Goal: Transaction & Acquisition: Book appointment/travel/reservation

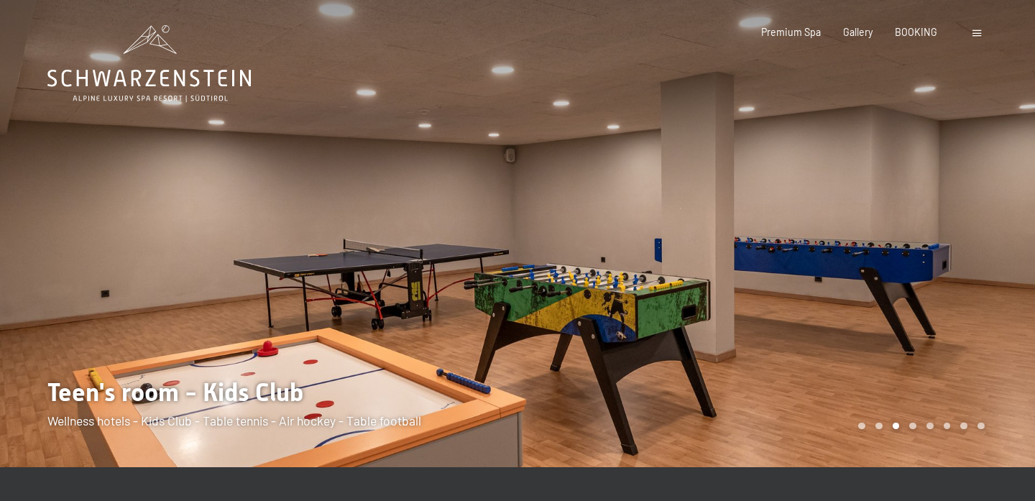
click at [124, 73] on icon at bounding box center [148, 63] width 203 height 77
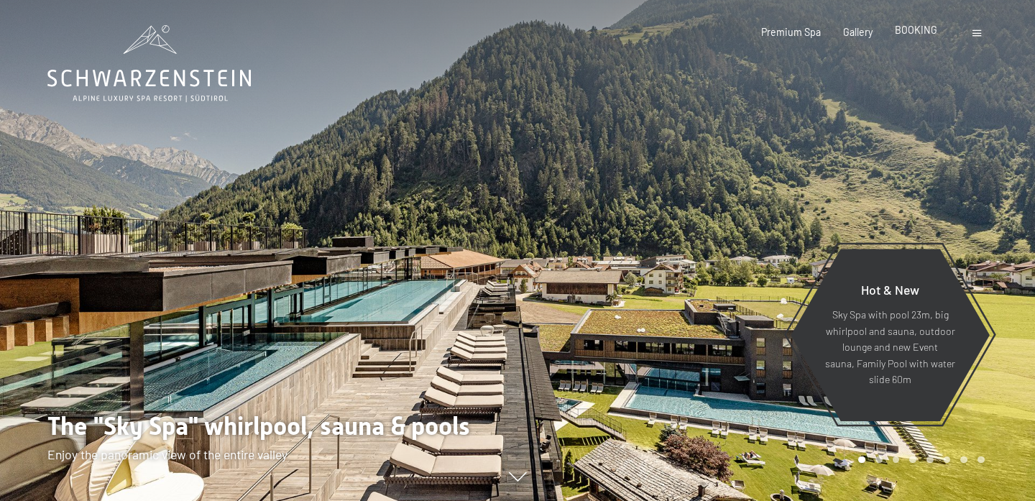
click at [930, 36] on div "BOOKING" at bounding box center [916, 30] width 42 height 14
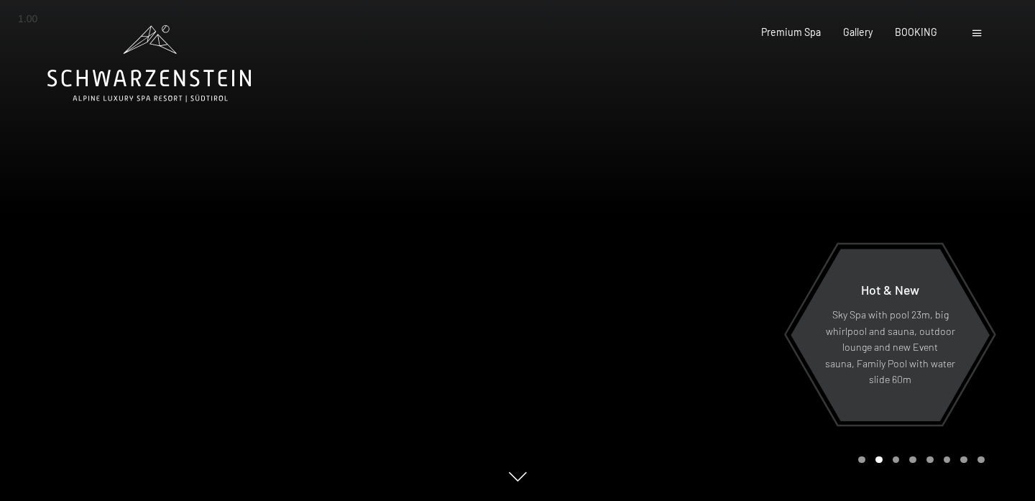
click at [914, 37] on div "Premium Spa Gallery BOOKING" at bounding box center [838, 32] width 243 height 14
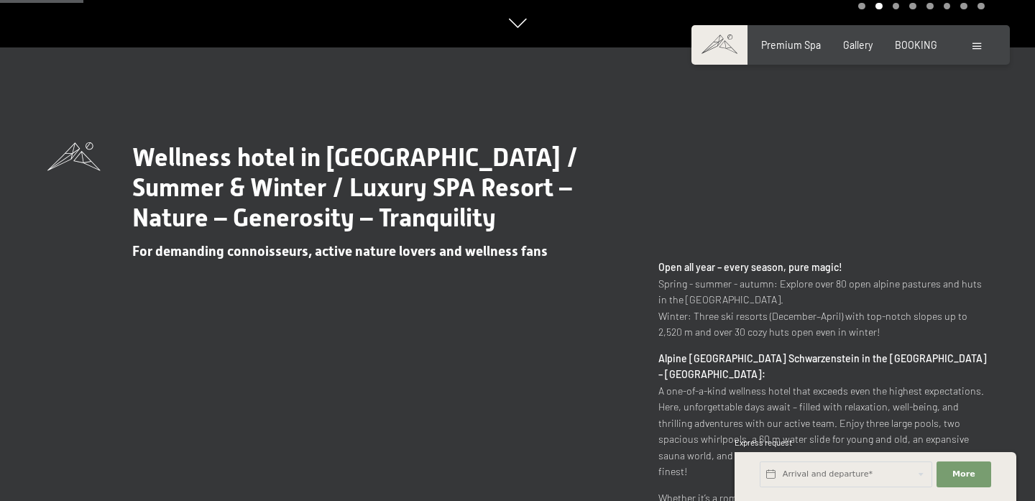
scroll to position [558, 0]
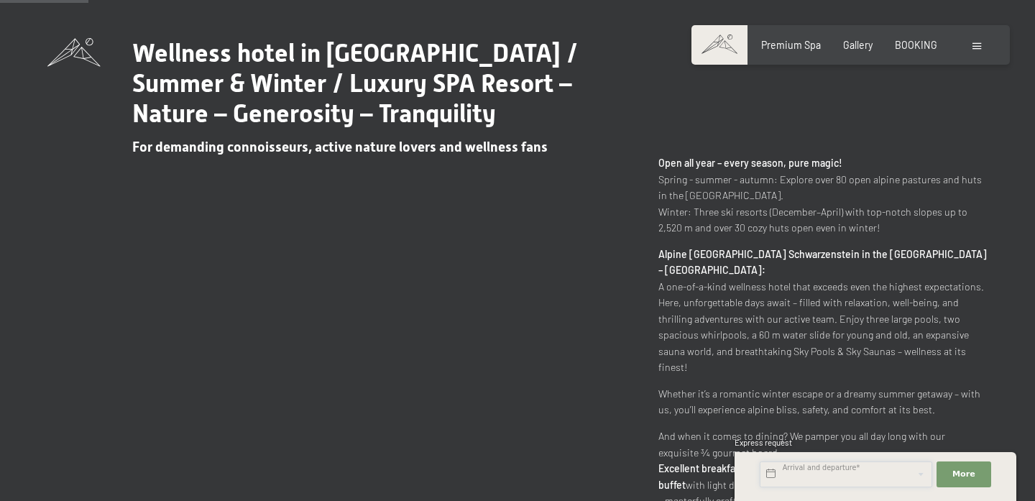
click at [888, 464] on input "text" at bounding box center [846, 475] width 173 height 26
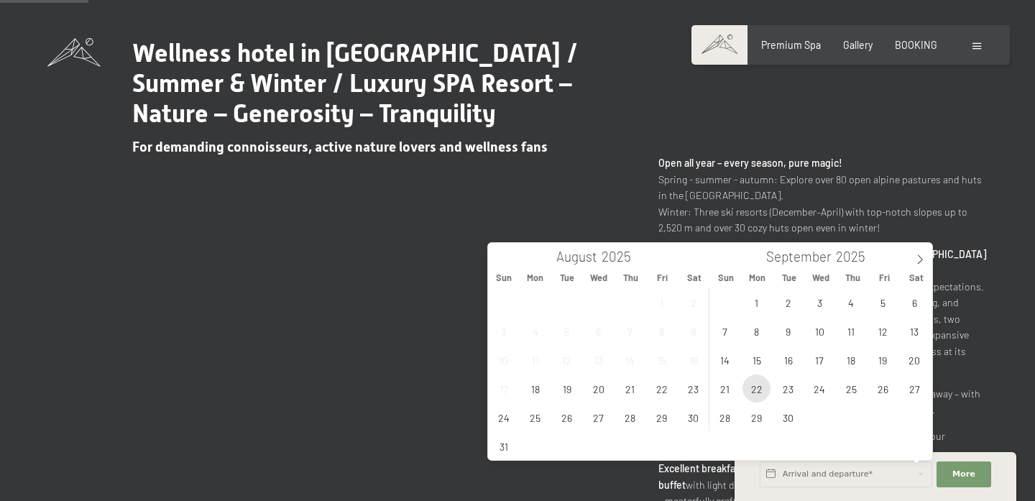
click at [760, 393] on span "22" at bounding box center [757, 389] width 28 height 28
click at [728, 392] on span "21" at bounding box center [725, 389] width 28 height 28
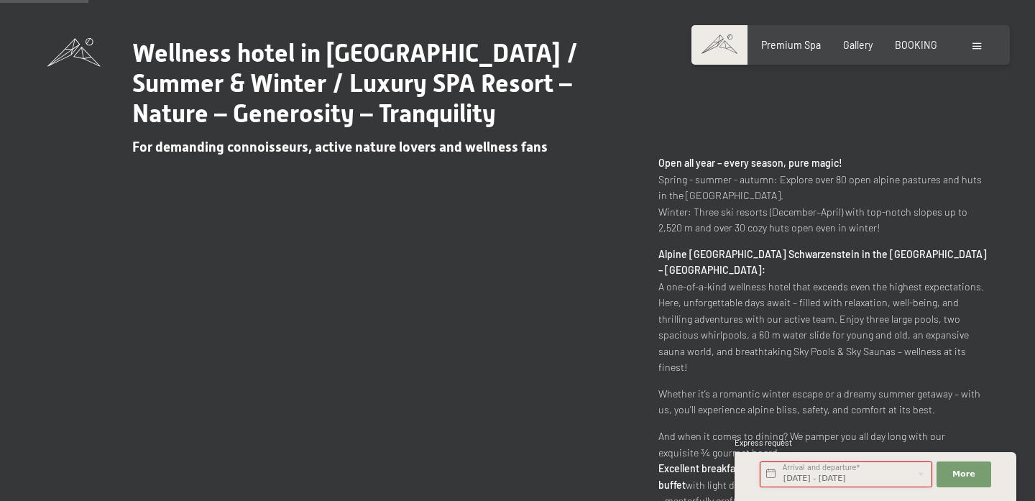
scroll to position [0, 13]
click at [809, 468] on input "[DATE] - [DATE]" at bounding box center [846, 475] width 173 height 26
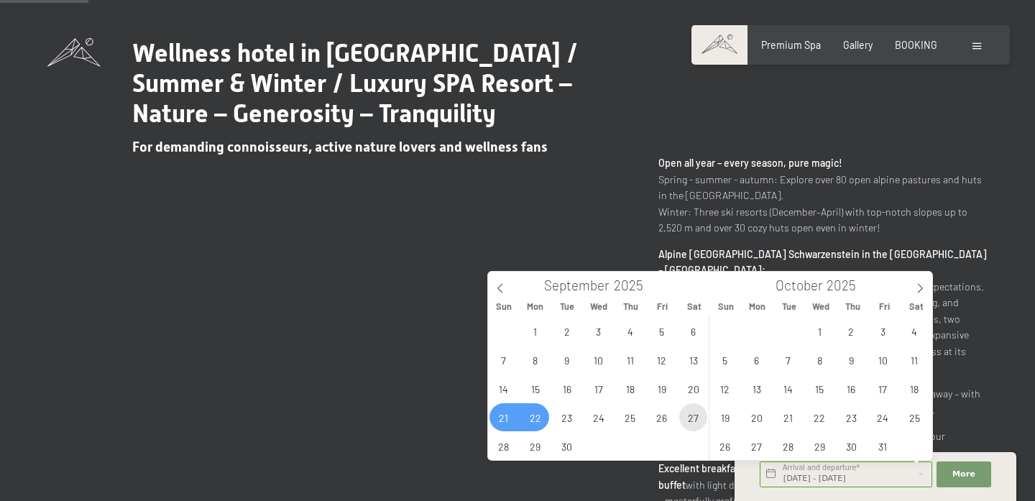
click at [689, 425] on span "27" at bounding box center [693, 417] width 28 height 28
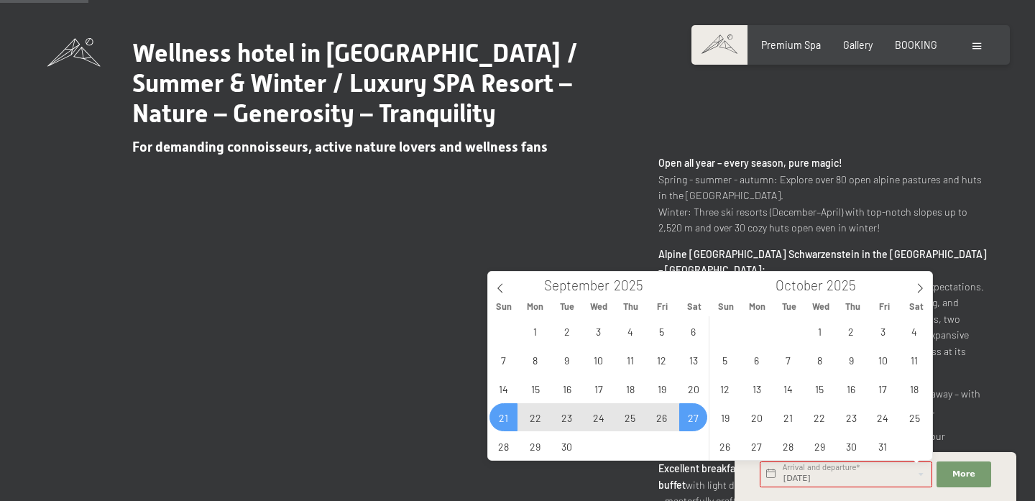
click at [508, 421] on span "21" at bounding box center [504, 417] width 28 height 28
type input "[DATE] - [DATE]"
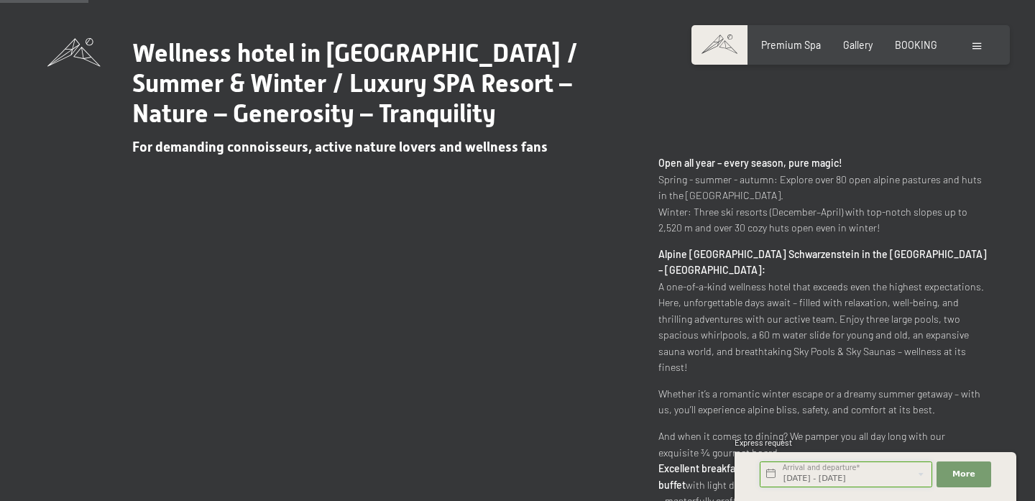
scroll to position [0, 8]
click at [957, 482] on button "More Hide address fields" at bounding box center [964, 475] width 55 height 26
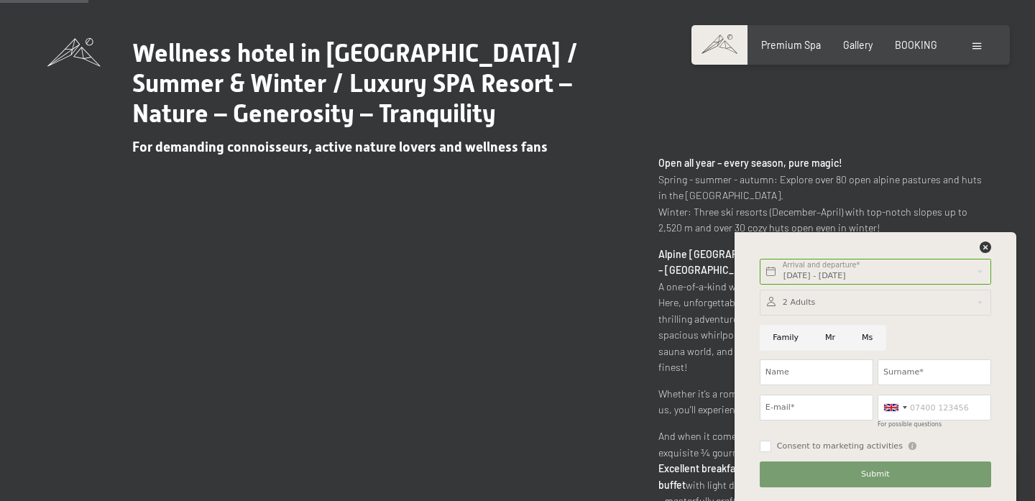
scroll to position [0, 0]
click at [840, 300] on div at bounding box center [875, 303] width 231 height 26
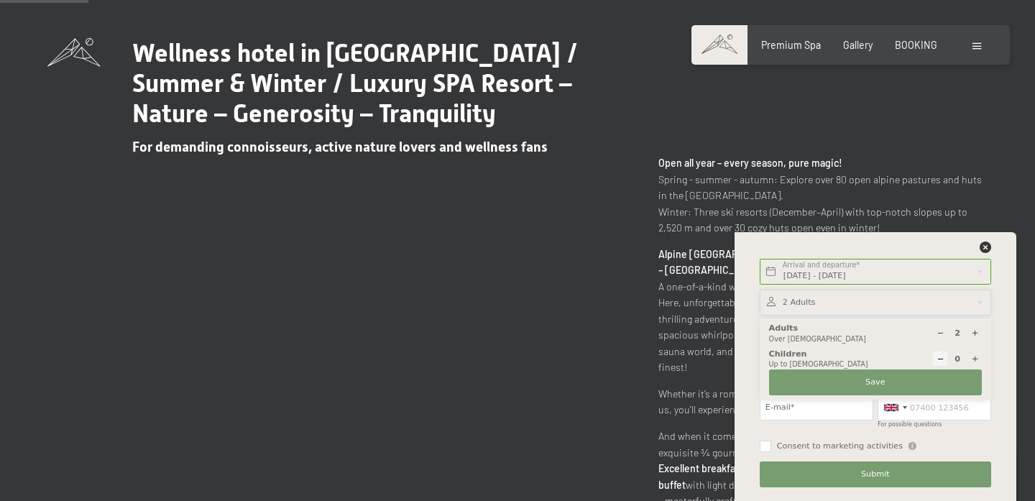
click at [942, 331] on icon at bounding box center [941, 333] width 8 height 8
type input "1"
click at [896, 384] on button "Save" at bounding box center [875, 383] width 213 height 26
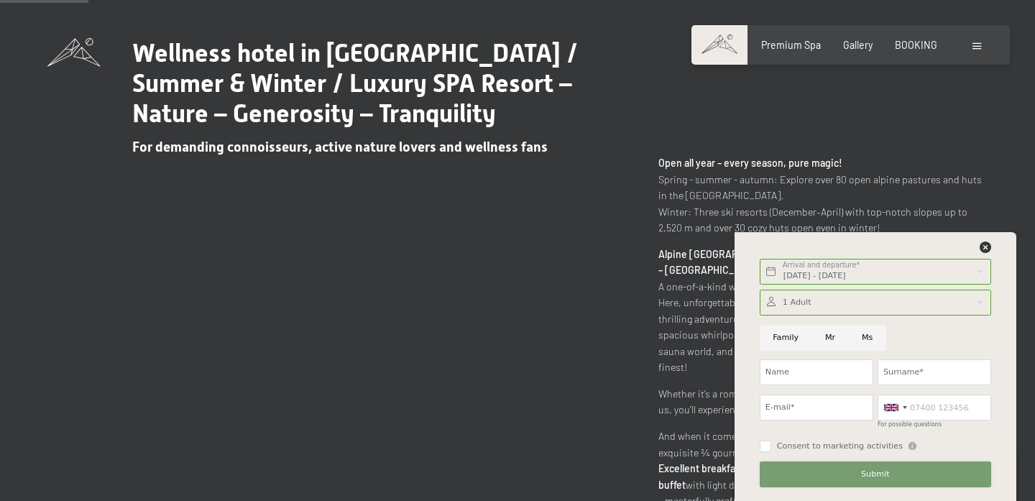
click at [847, 474] on button "Submit" at bounding box center [875, 475] width 231 height 26
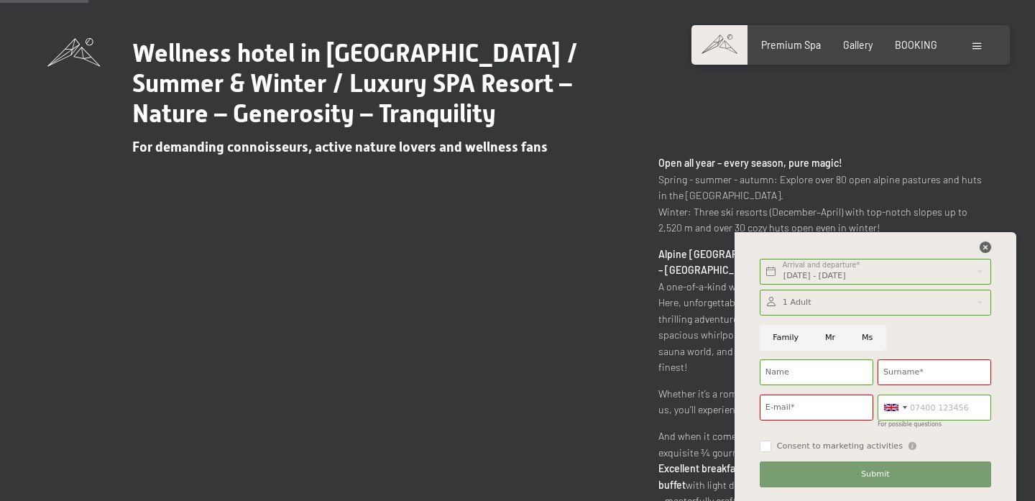
click at [989, 244] on icon at bounding box center [986, 248] width 12 height 12
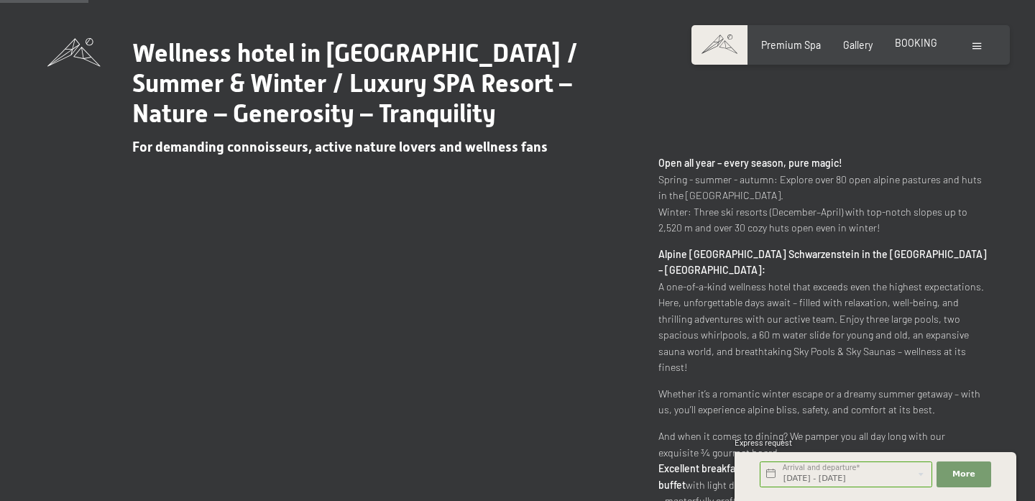
click at [914, 45] on span "BOOKING" at bounding box center [916, 43] width 42 height 12
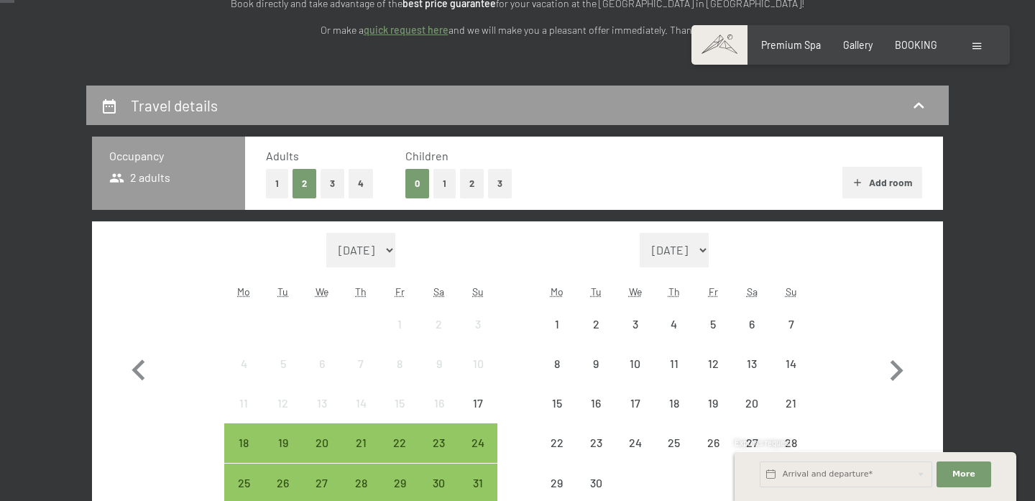
scroll to position [370, 0]
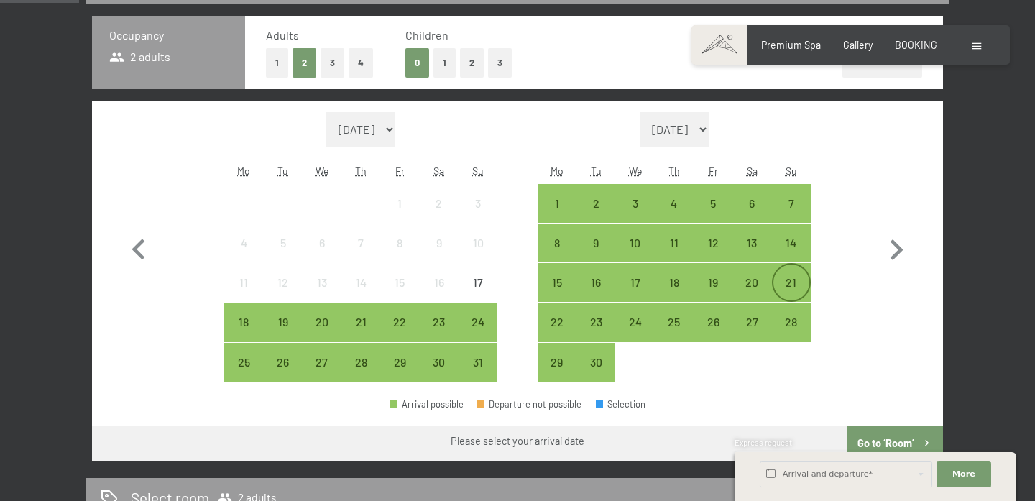
click at [797, 288] on div "21" at bounding box center [792, 295] width 36 height 36
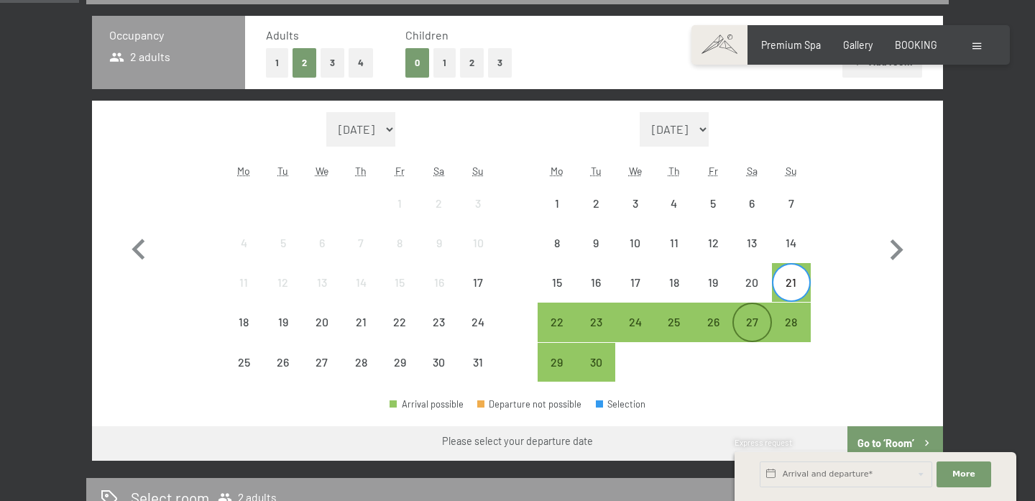
click at [760, 330] on div "27" at bounding box center [752, 334] width 36 height 36
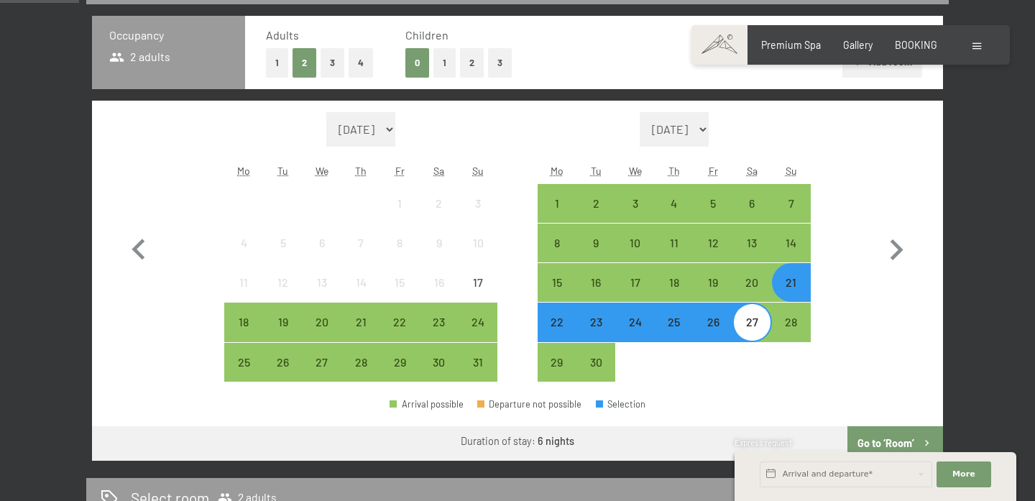
click at [279, 70] on button "1" at bounding box center [277, 62] width 22 height 29
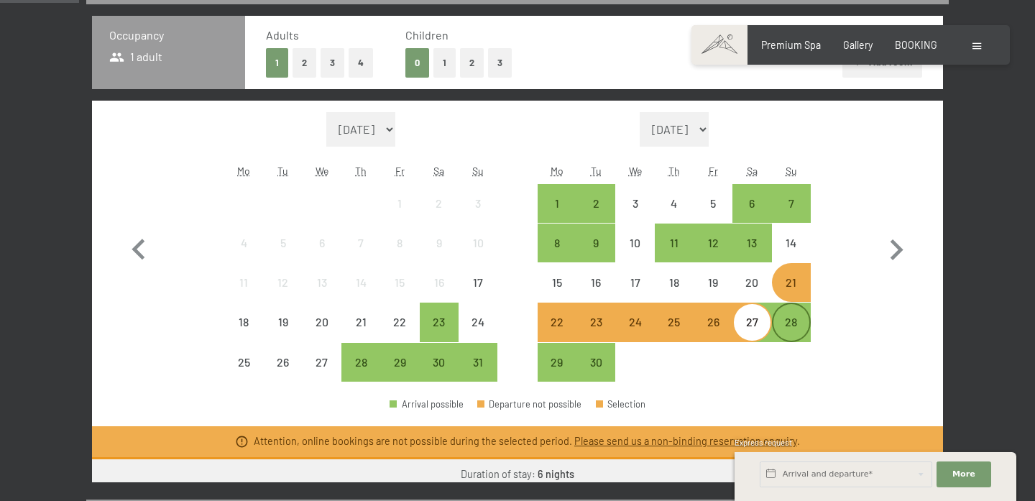
click at [786, 326] on div "28" at bounding box center [792, 334] width 36 height 36
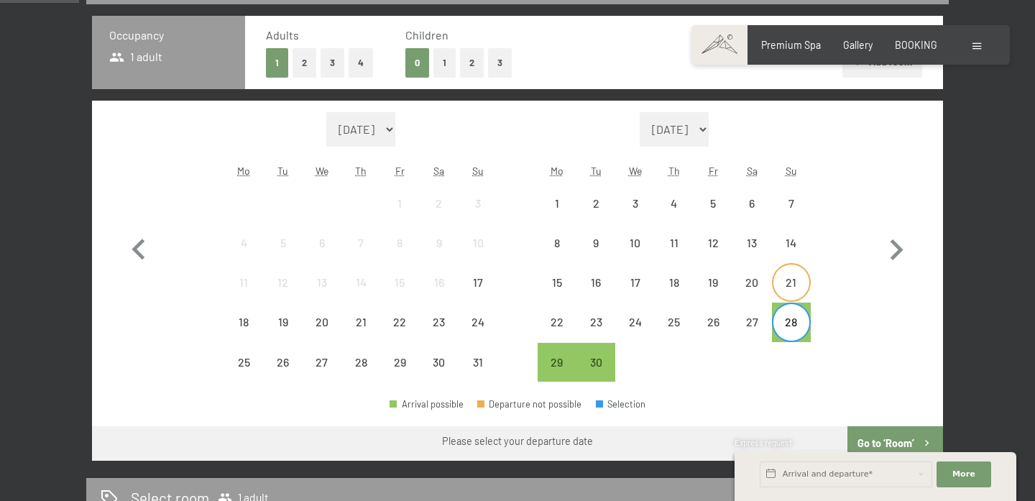
click at [792, 292] on div "21" at bounding box center [792, 295] width 36 height 36
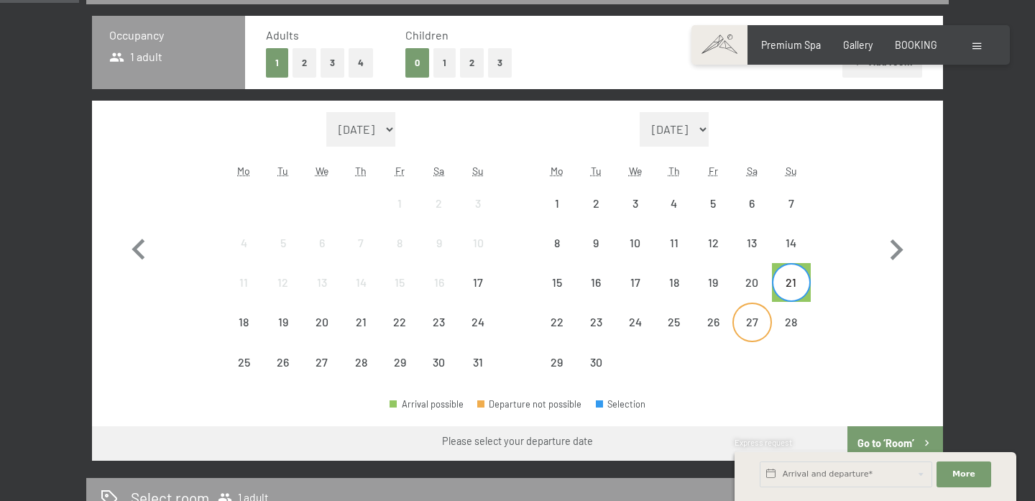
click at [758, 332] on div "27" at bounding box center [752, 334] width 36 height 36
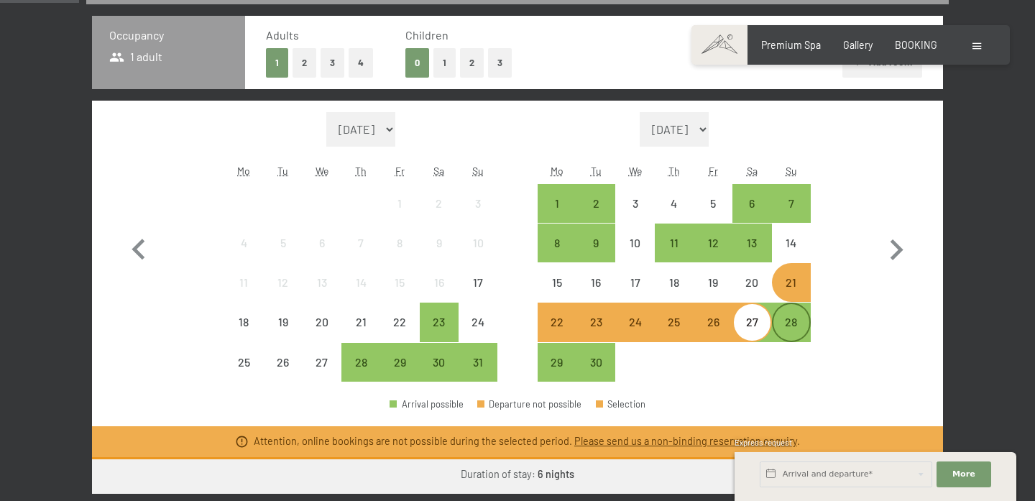
click at [795, 334] on div "28" at bounding box center [792, 334] width 36 height 36
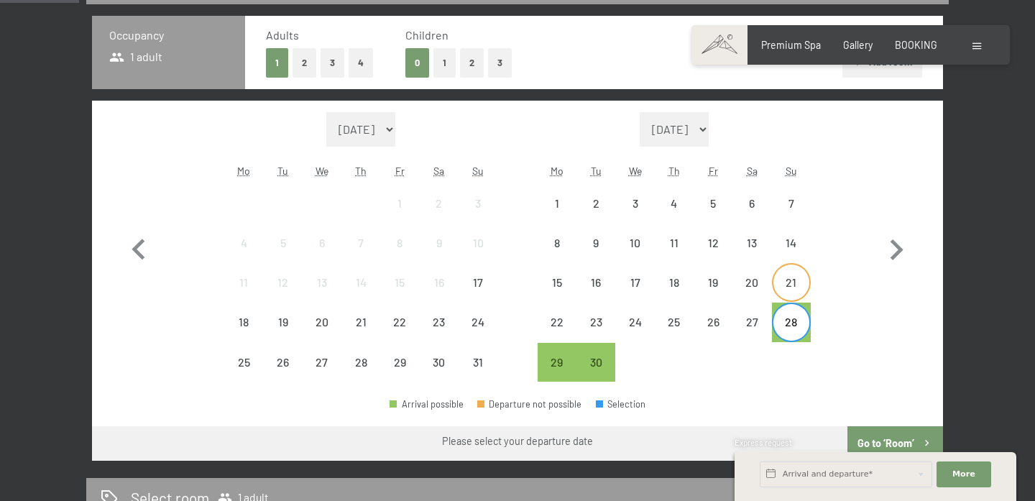
click at [795, 298] on div "21" at bounding box center [792, 295] width 36 height 36
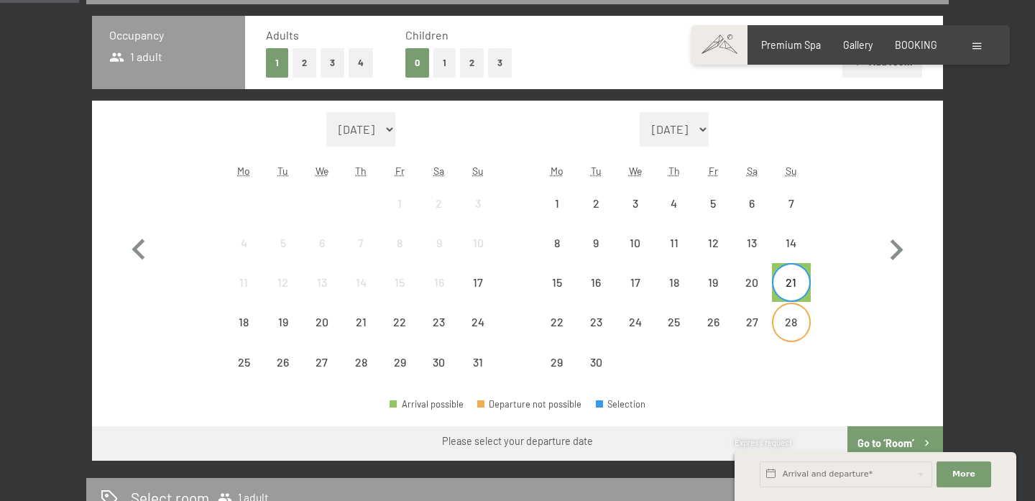
click at [797, 331] on div "28" at bounding box center [792, 334] width 36 height 36
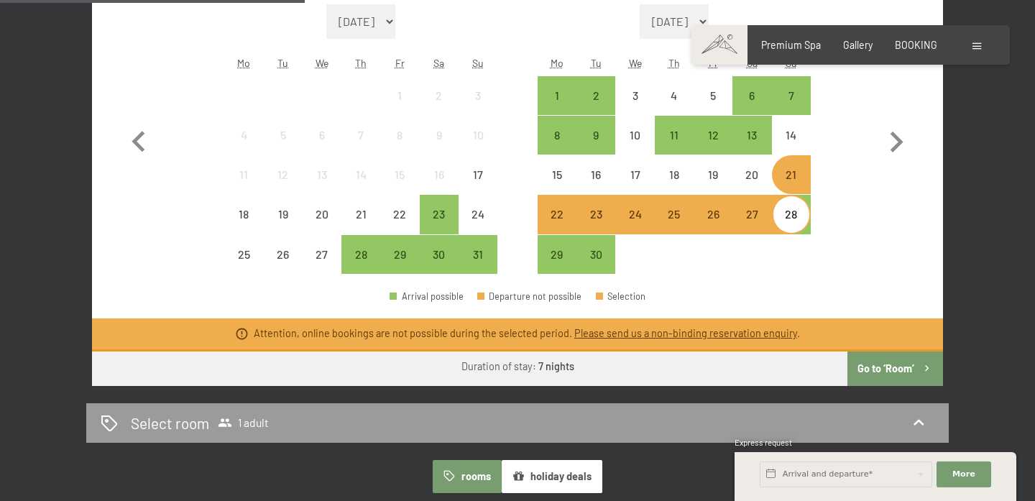
scroll to position [472, 0]
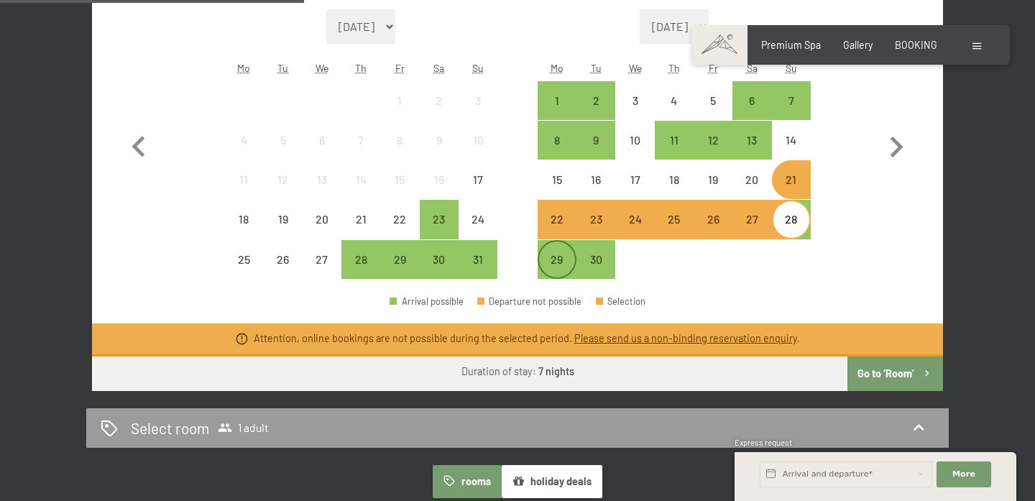
click at [554, 259] on div "29" at bounding box center [557, 272] width 36 height 36
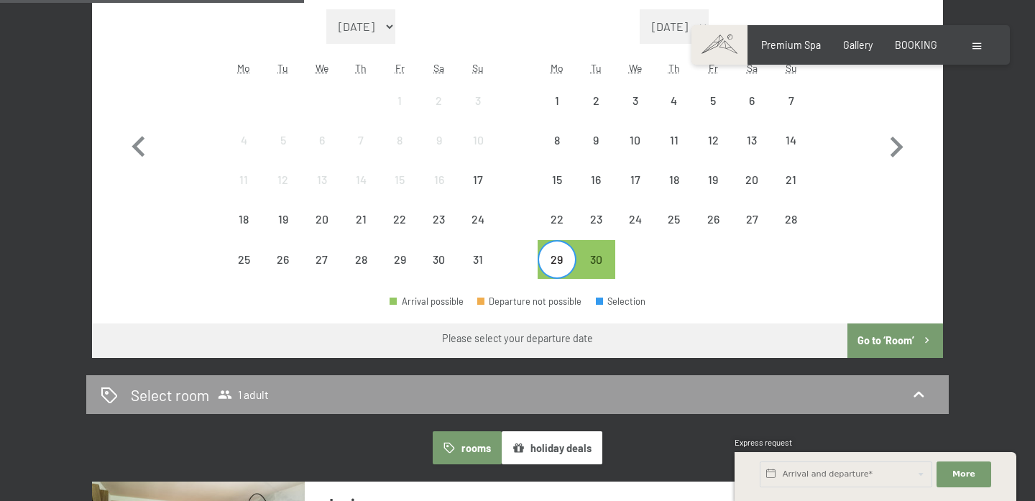
click at [752, 262] on div at bounding box center [752, 259] width 39 height 39
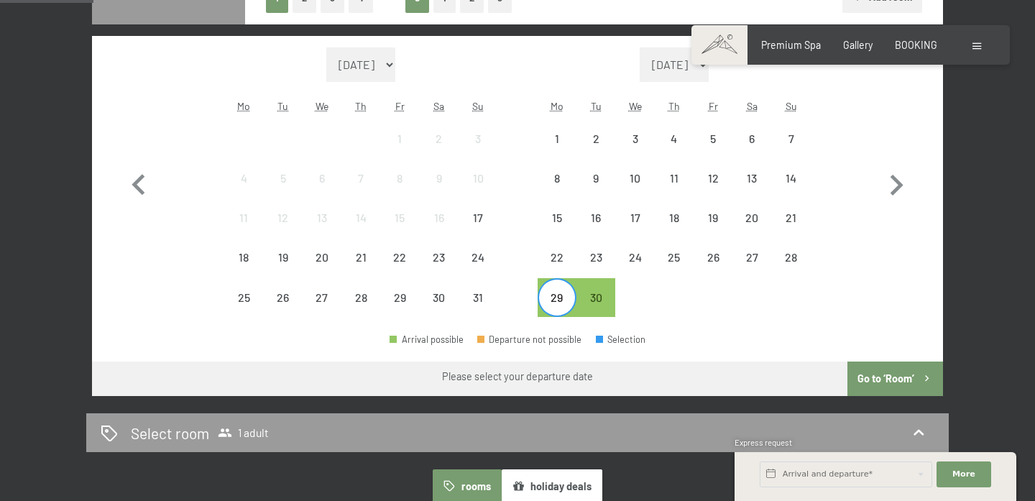
scroll to position [433, 0]
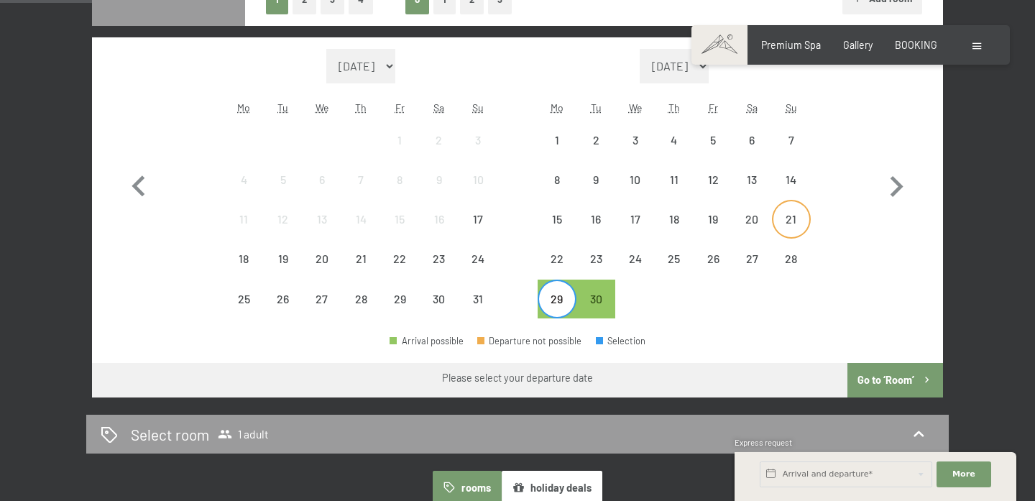
click at [789, 209] on div "21" at bounding box center [792, 219] width 36 height 36
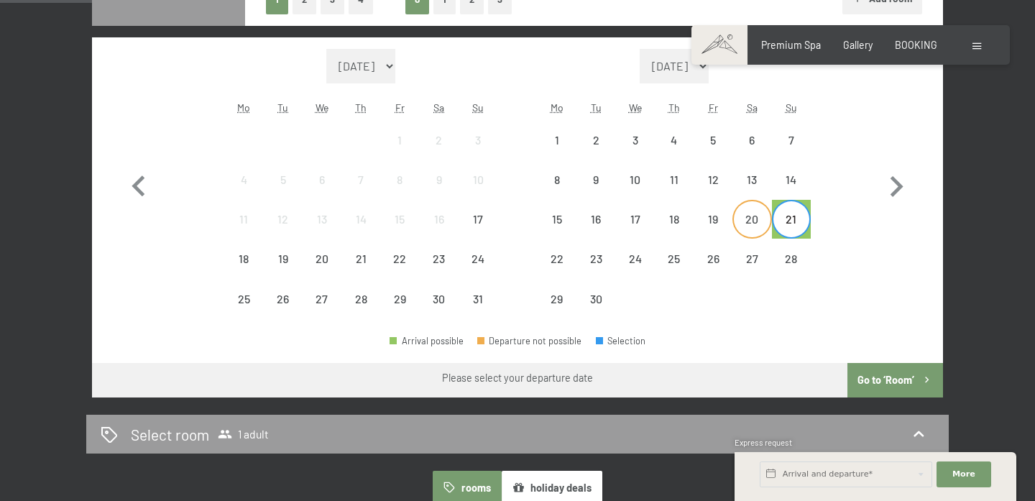
click at [745, 219] on div "20" at bounding box center [752, 232] width 36 height 36
click at [744, 252] on div "27" at bounding box center [752, 259] width 36 height 36
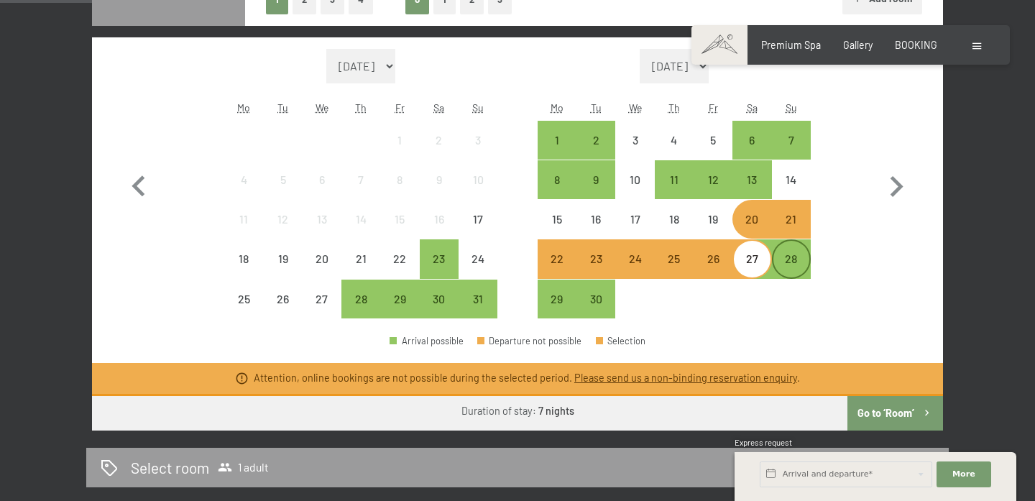
click at [789, 262] on div "28" at bounding box center [792, 271] width 36 height 36
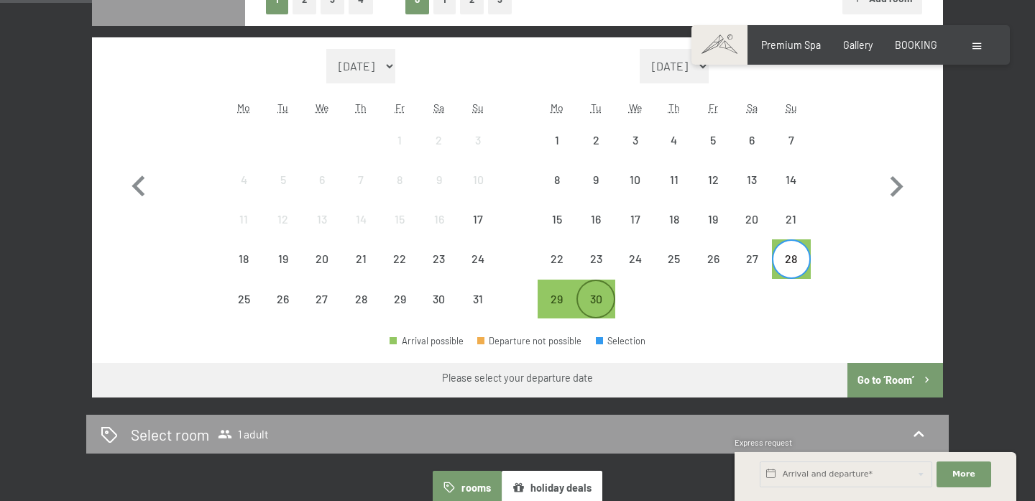
click at [600, 293] on div "30" at bounding box center [596, 311] width 36 height 36
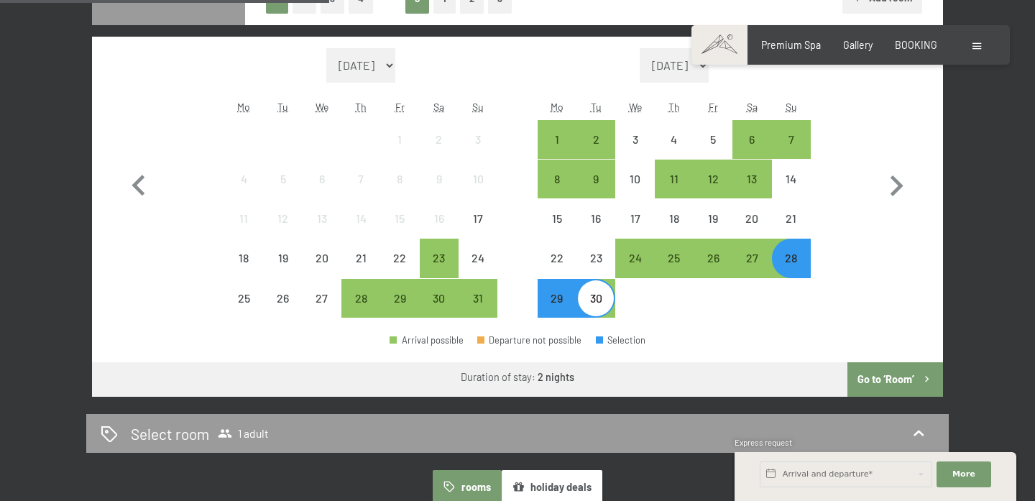
scroll to position [383, 0]
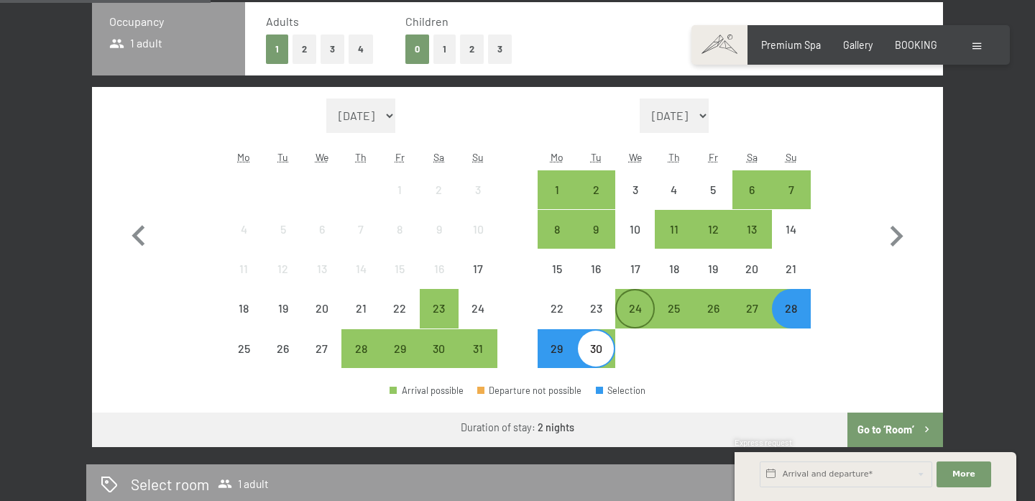
click at [628, 303] on div "24" at bounding box center [635, 321] width 36 height 36
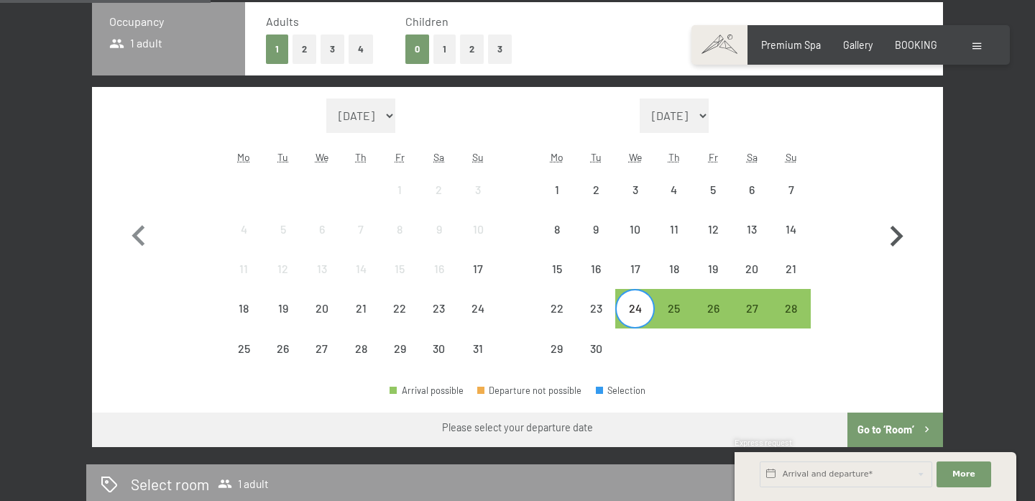
click at [896, 224] on icon "button" at bounding box center [897, 237] width 42 height 42
select select "2025-09-01"
select select "2025-10-01"
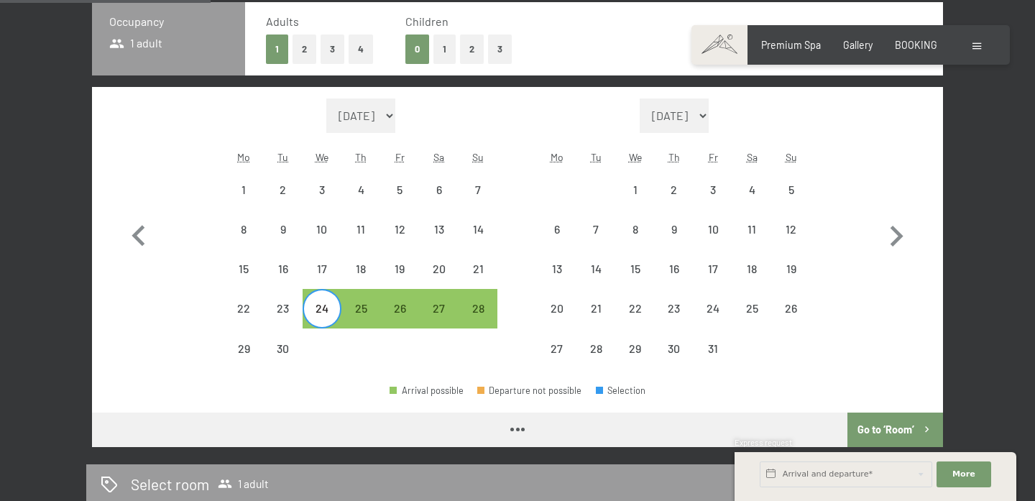
select select "2025-09-01"
select select "2025-10-01"
click at [639, 183] on div "1" at bounding box center [635, 190] width 36 height 36
select select "2025-09-01"
select select "2025-10-01"
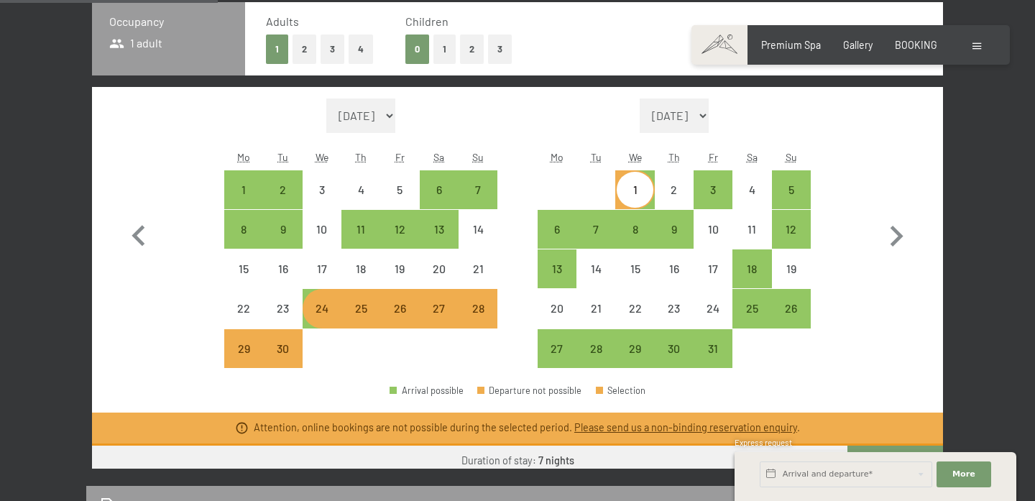
scroll to position [372, 0]
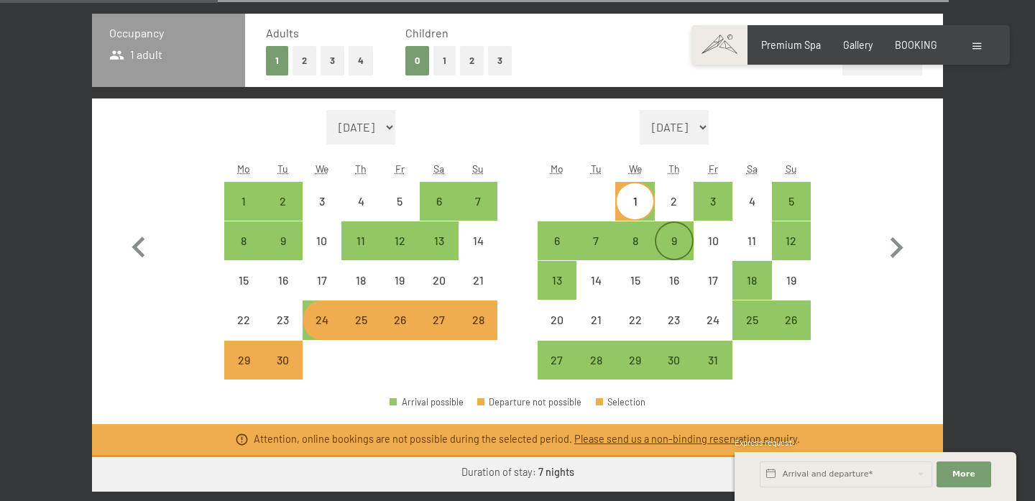
click at [673, 247] on div "9" at bounding box center [674, 253] width 36 height 36
select select "2025-09-01"
select select "2025-10-01"
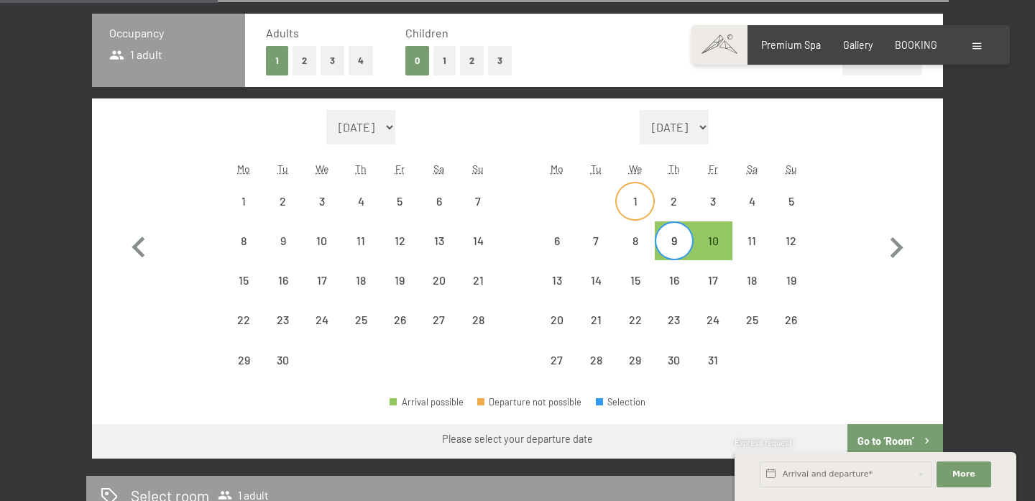
click at [638, 206] on div "1" at bounding box center [635, 214] width 36 height 36
select select "2025-09-01"
select select "2025-10-01"
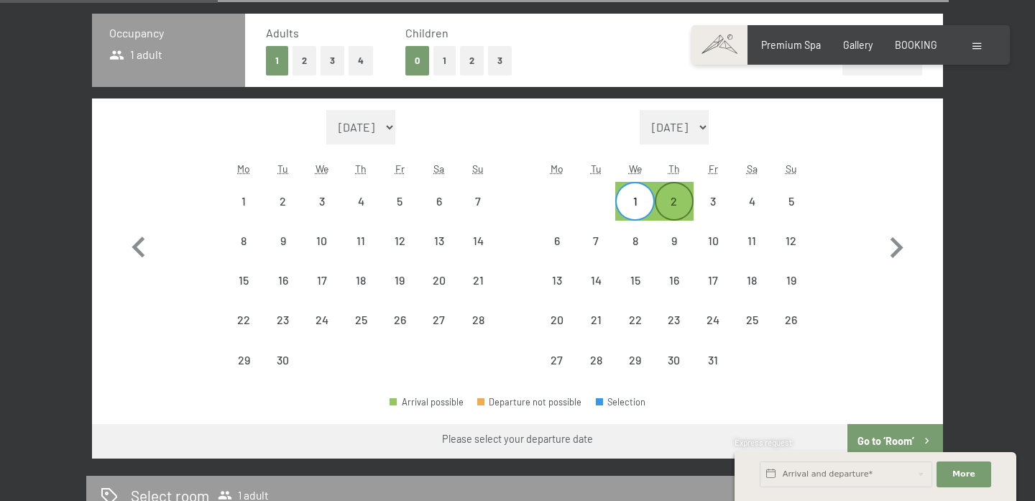
click at [670, 208] on div "2" at bounding box center [674, 214] width 36 height 36
select select "2025-09-01"
select select "2025-10-01"
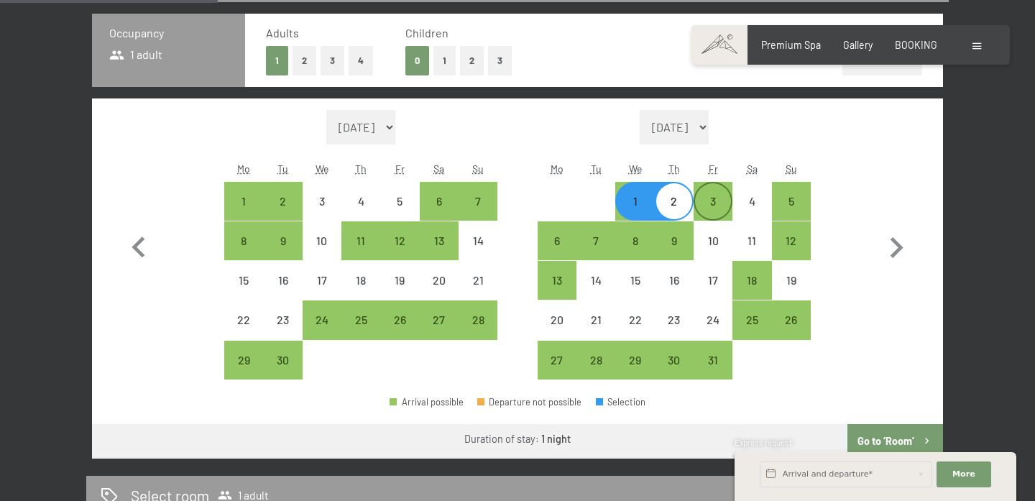
click at [715, 212] on div "3" at bounding box center [713, 214] width 36 height 36
select select "2025-09-01"
select select "2025-10-01"
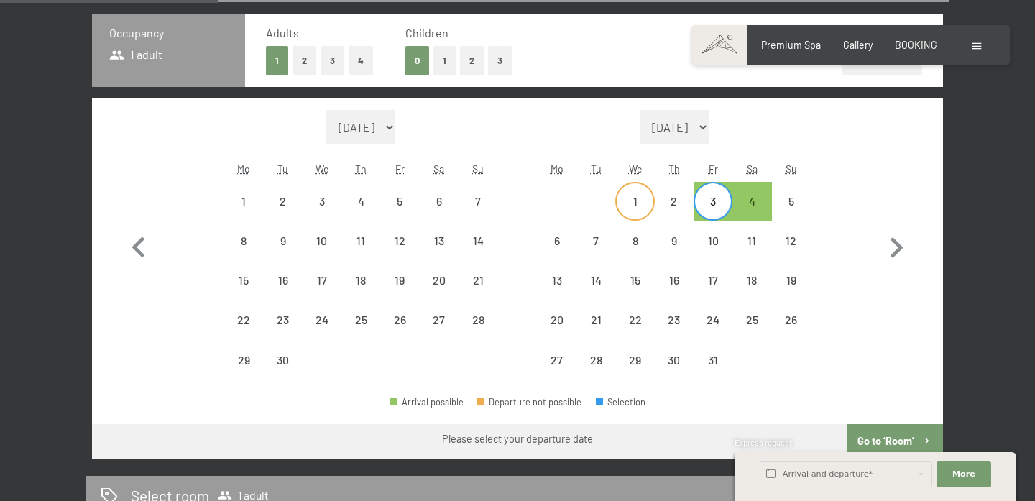
click at [640, 203] on div "1" at bounding box center [635, 214] width 36 height 36
select select "2025-09-01"
select select "2025-10-01"
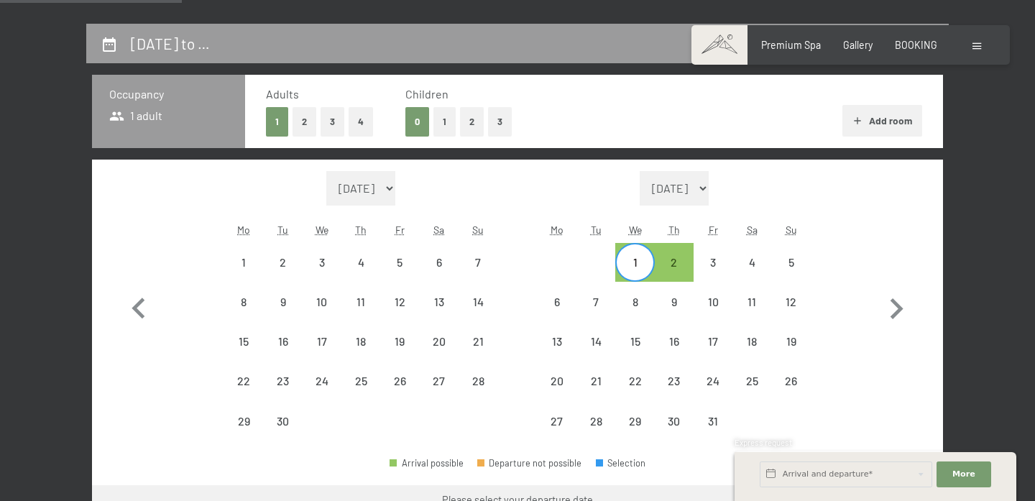
scroll to position [309, 0]
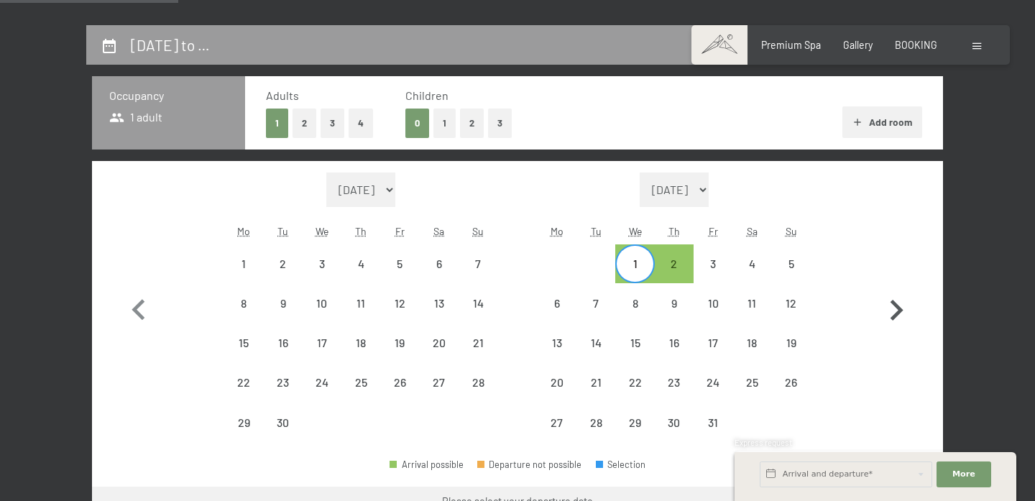
click at [904, 311] on icon "button" at bounding box center [897, 311] width 42 height 42
select select "2025-10-01"
select select "2025-11-01"
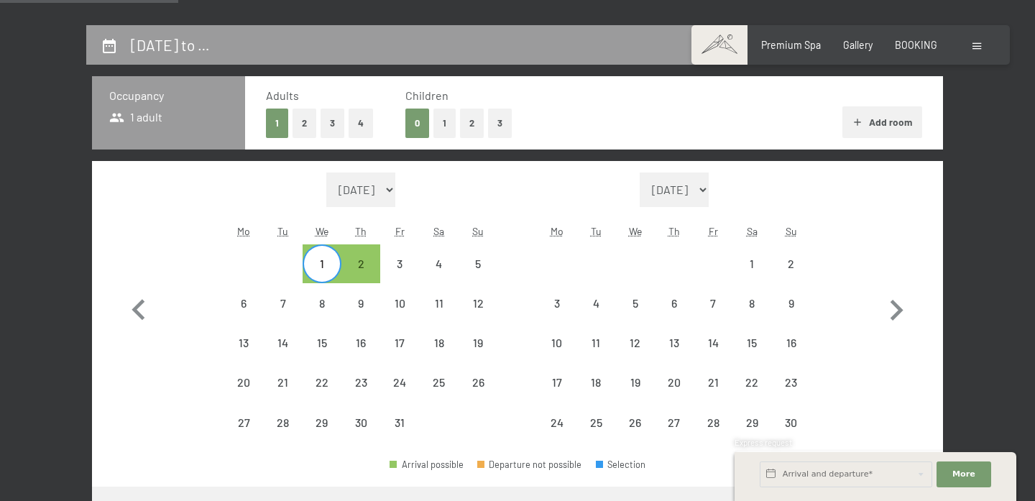
click at [325, 260] on div "1" at bounding box center [322, 276] width 36 height 36
select select "2025-10-01"
select select "2025-11-01"
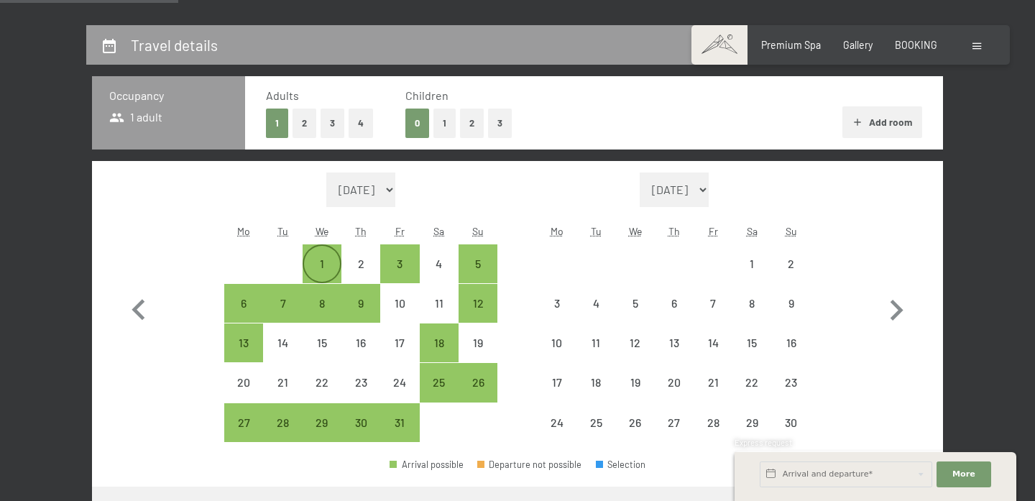
select select "2025-10-01"
select select "2025-11-01"
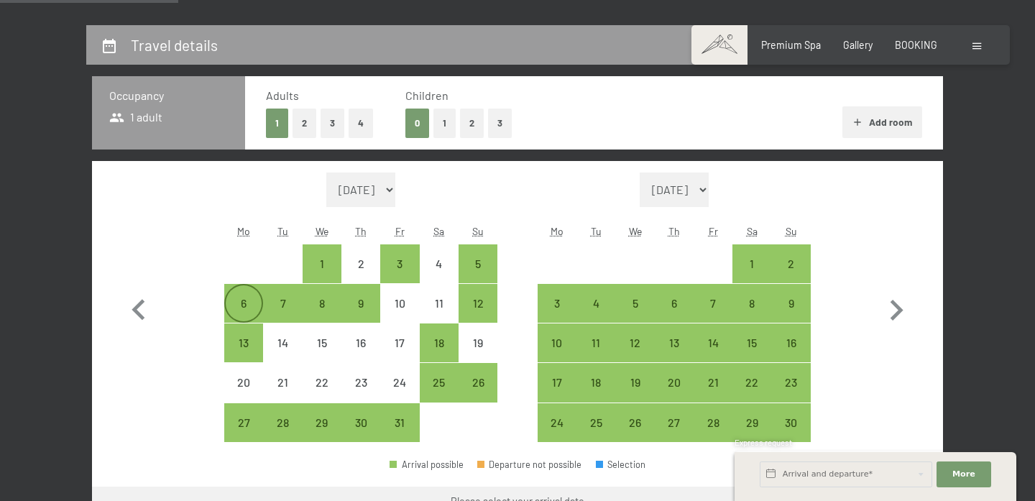
click at [244, 295] on div "6" at bounding box center [244, 303] width 36 height 36
select select "2025-10-01"
select select "2025-11-01"
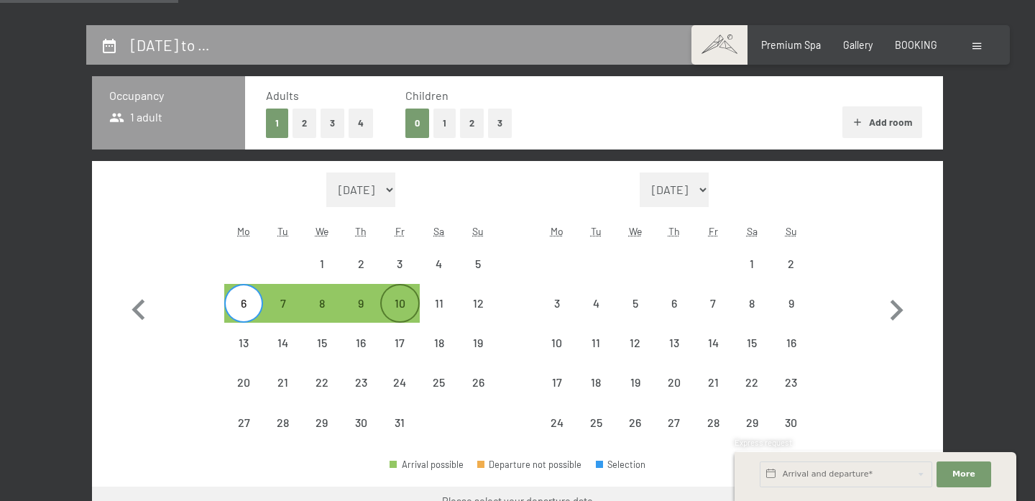
click at [400, 304] on div "10" at bounding box center [400, 316] width 36 height 36
select select "2025-10-01"
select select "2025-11-01"
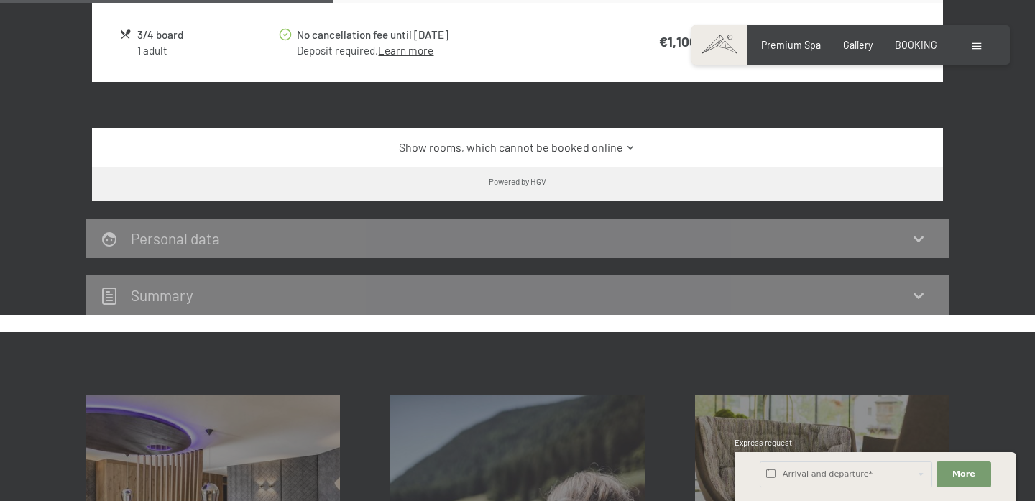
scroll to position [334, 0]
